Goal: Book appointment/travel/reservation

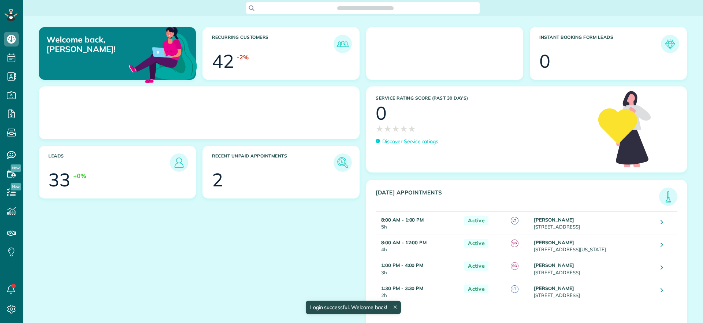
scroll to position [3, 3]
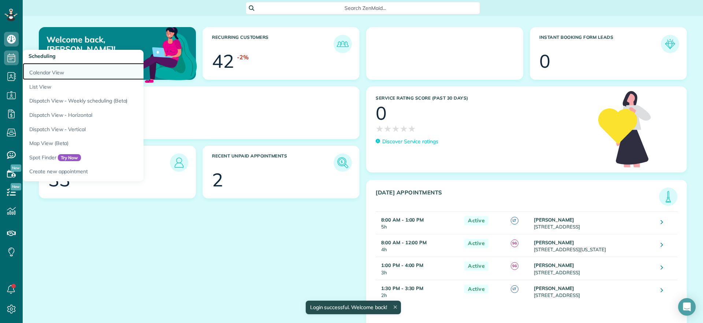
click at [56, 77] on link "Calendar View" at bounding box center [114, 71] width 183 height 17
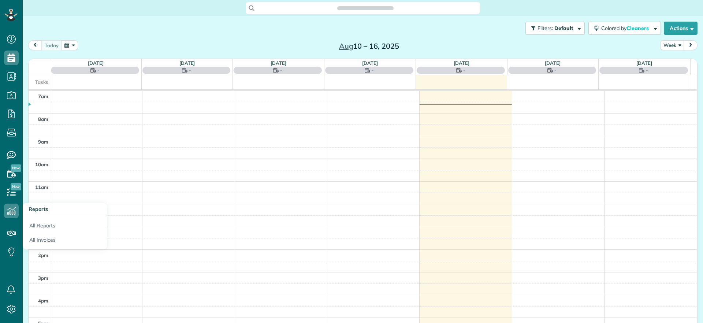
scroll to position [3, 3]
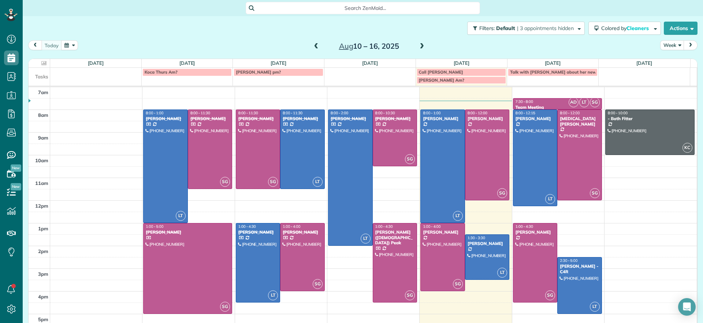
click at [275, 41] on div "today Week Aug 10 – 16, 2025" at bounding box center [362, 47] width 669 height 14
click at [585, 210] on div "7am 8am 9am 10am 11am 12pm 1pm 2pm 3pm 4pm 5pm LT 8:00 - 1:00 Danielle Leek (61…" at bounding box center [363, 211] width 668 height 249
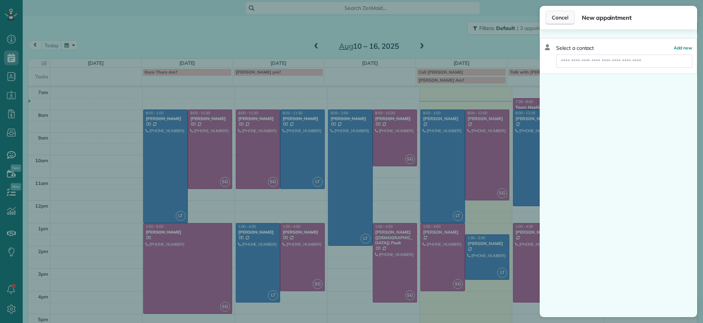
click at [562, 12] on button "Cancel" at bounding box center [559, 18] width 29 height 14
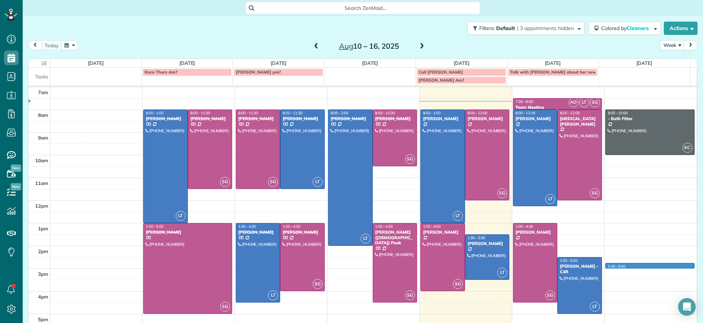
click at [658, 263] on div "7am 8am 9am 10am 11am 12pm 1pm 2pm 3pm 4pm 5pm LT 8:00 - 1:00 Danielle Leek (61…" at bounding box center [363, 211] width 668 height 249
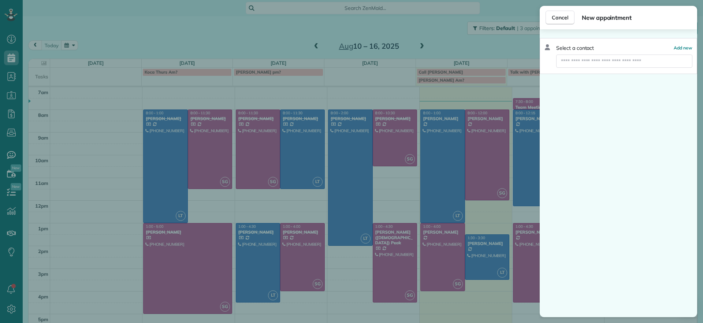
click at [404, 47] on div "Cancel New appointment Select a contact Add new" at bounding box center [351, 161] width 703 height 323
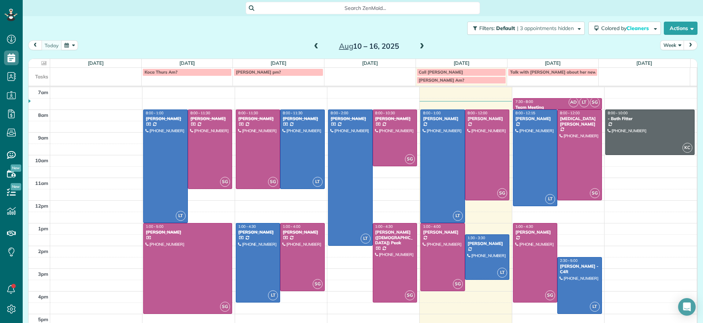
click at [207, 38] on div "Filters: Default | 3 appointments hidden Colored by Cleaners Color by Cleaner C…" at bounding box center [363, 28] width 680 height 24
click at [538, 232] on div "Brandon Fox" at bounding box center [535, 231] width 40 height 5
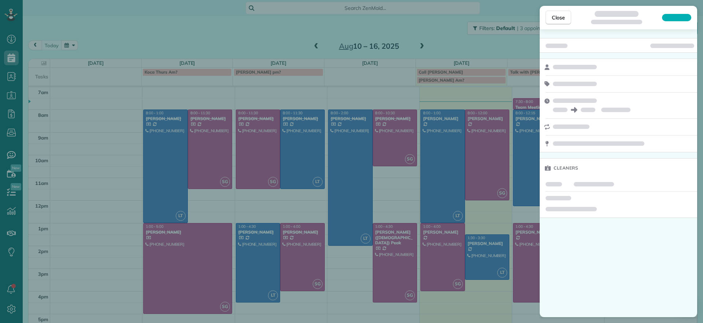
click at [643, 220] on div "Cleaners" at bounding box center [617, 173] width 157 height 288
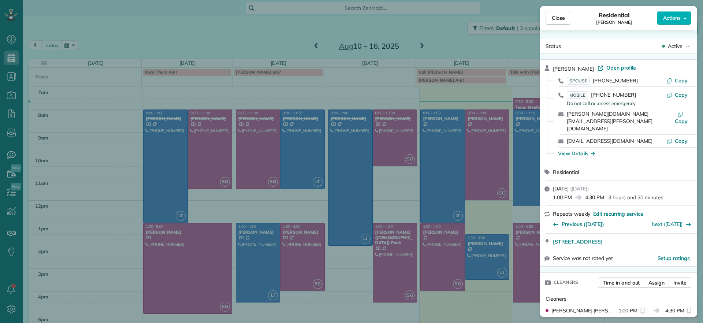
click at [556, 12] on button "Close" at bounding box center [558, 18] width 26 height 14
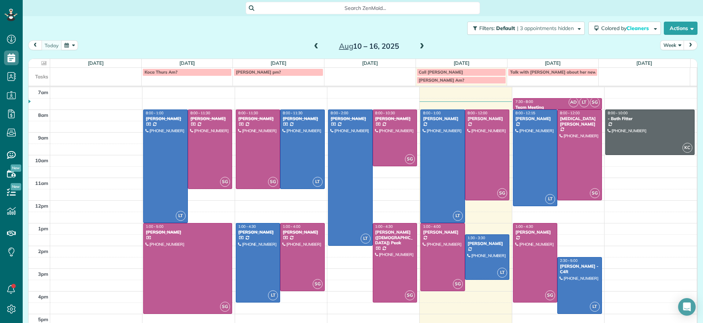
click at [239, 50] on div "today Week Aug 10 – 16, 2025" at bounding box center [362, 47] width 669 height 14
click at [280, 38] on div "Filters: Default | 3 appointments hidden Colored by Cleaners Color by Cleaner C…" at bounding box center [363, 28] width 680 height 24
click at [294, 42] on div "today Week Aug 10 – 16, 2025" at bounding box center [362, 47] width 669 height 14
click at [229, 47] on div "today Week Aug 10 – 16, 2025" at bounding box center [362, 47] width 669 height 14
click at [251, 49] on div "today Week Aug 10 – 16, 2025" at bounding box center [362, 47] width 669 height 14
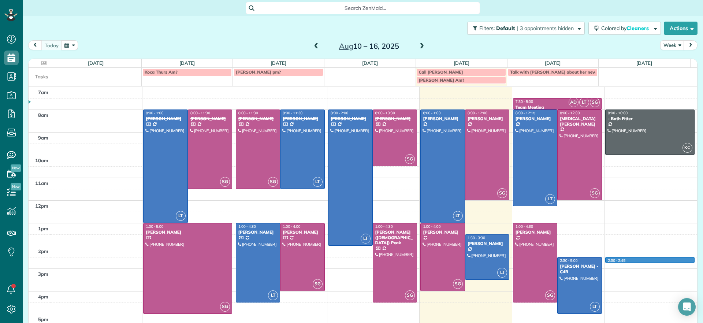
click at [639, 261] on div "7am 8am 9am 10am 11am 12pm 1pm 2pm 3pm 4pm 5pm LT 8:00 - 1:00 Danielle Leek (61…" at bounding box center [363, 211] width 668 height 249
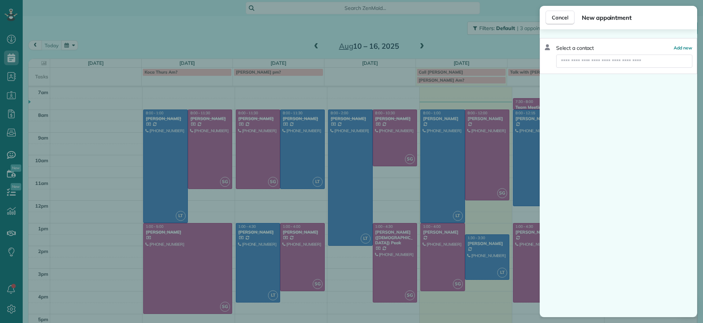
click at [280, 35] on div "Cancel New appointment Select a contact Add new" at bounding box center [351, 161] width 703 height 323
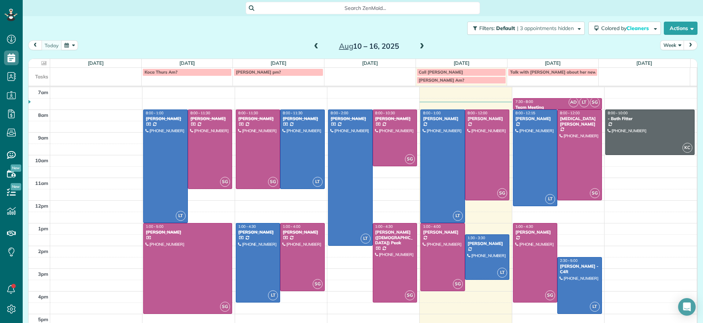
click at [280, 45] on div "today Week Aug 10 – 16, 2025" at bounding box center [362, 47] width 669 height 14
click at [262, 46] on div "today Week Aug 10 – 16, 2025" at bounding box center [362, 47] width 669 height 14
click at [610, 159] on div "7am 8am 9am 10am 11am 12pm 1pm 2pm 3pm 4pm 5pm LT 8:00 - 1:00 Danielle Leek (61…" at bounding box center [363, 211] width 668 height 249
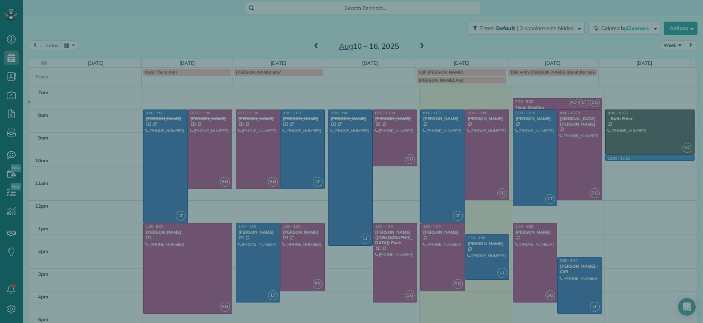
click at [696, 201] on div "Select a contact Add new" at bounding box center [617, 173] width 157 height 288
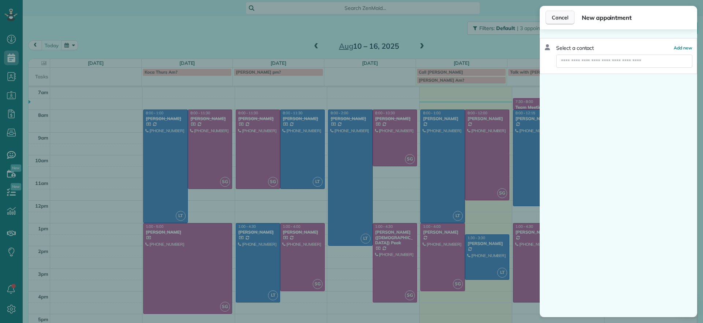
click at [567, 19] on span "Cancel" at bounding box center [559, 17] width 16 height 7
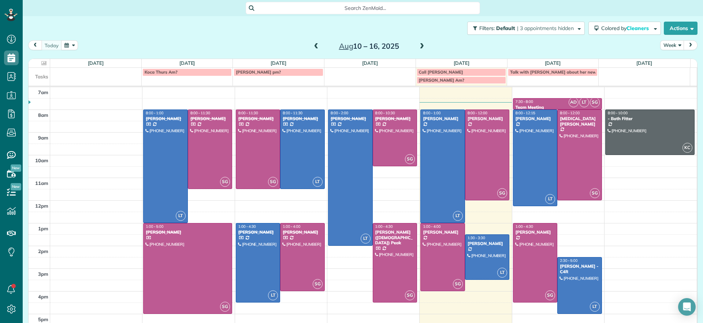
click at [626, 246] on div "7am 8am 9am 10am 11am 12pm 1pm 2pm 3pm 4pm 5pm LT 8:00 - 1:00 Danielle Leek (61…" at bounding box center [363, 211] width 668 height 249
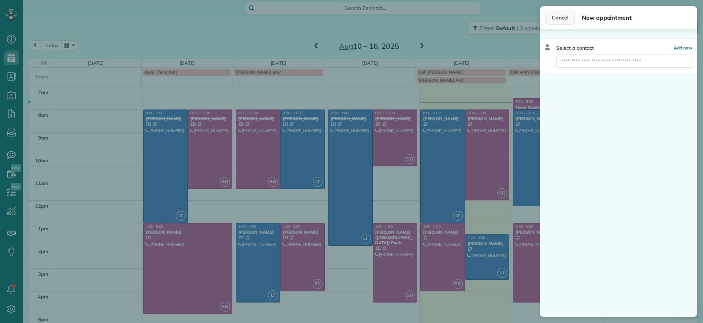
click at [550, 15] on button "Cancel" at bounding box center [559, 18] width 29 height 14
